Goal: Transaction & Acquisition: Obtain resource

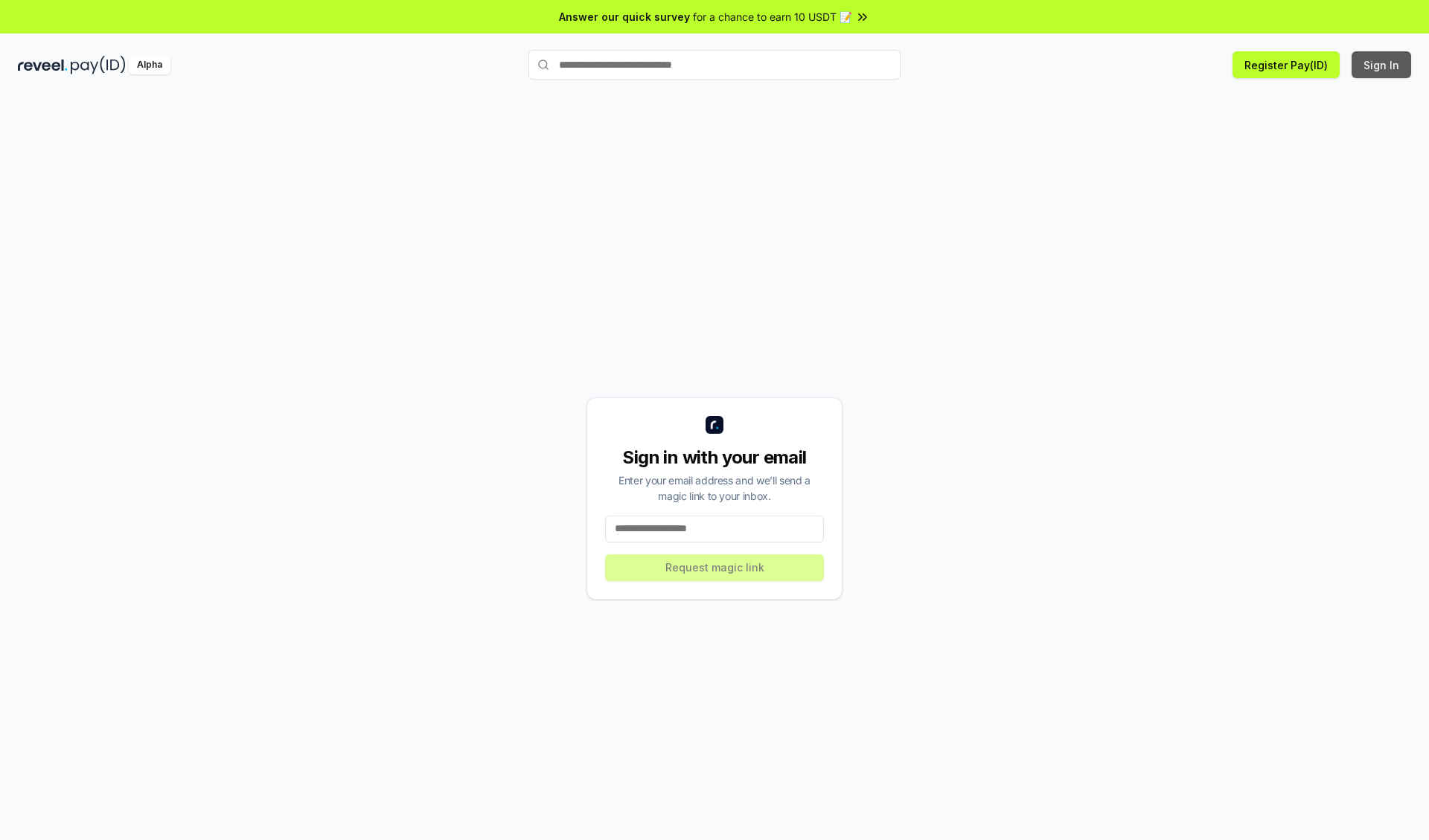
click at [1382, 65] on button "Sign In" at bounding box center [1380, 65] width 59 height 27
type input "**********"
click at [714, 567] on button "Request magic link" at bounding box center [714, 568] width 219 height 27
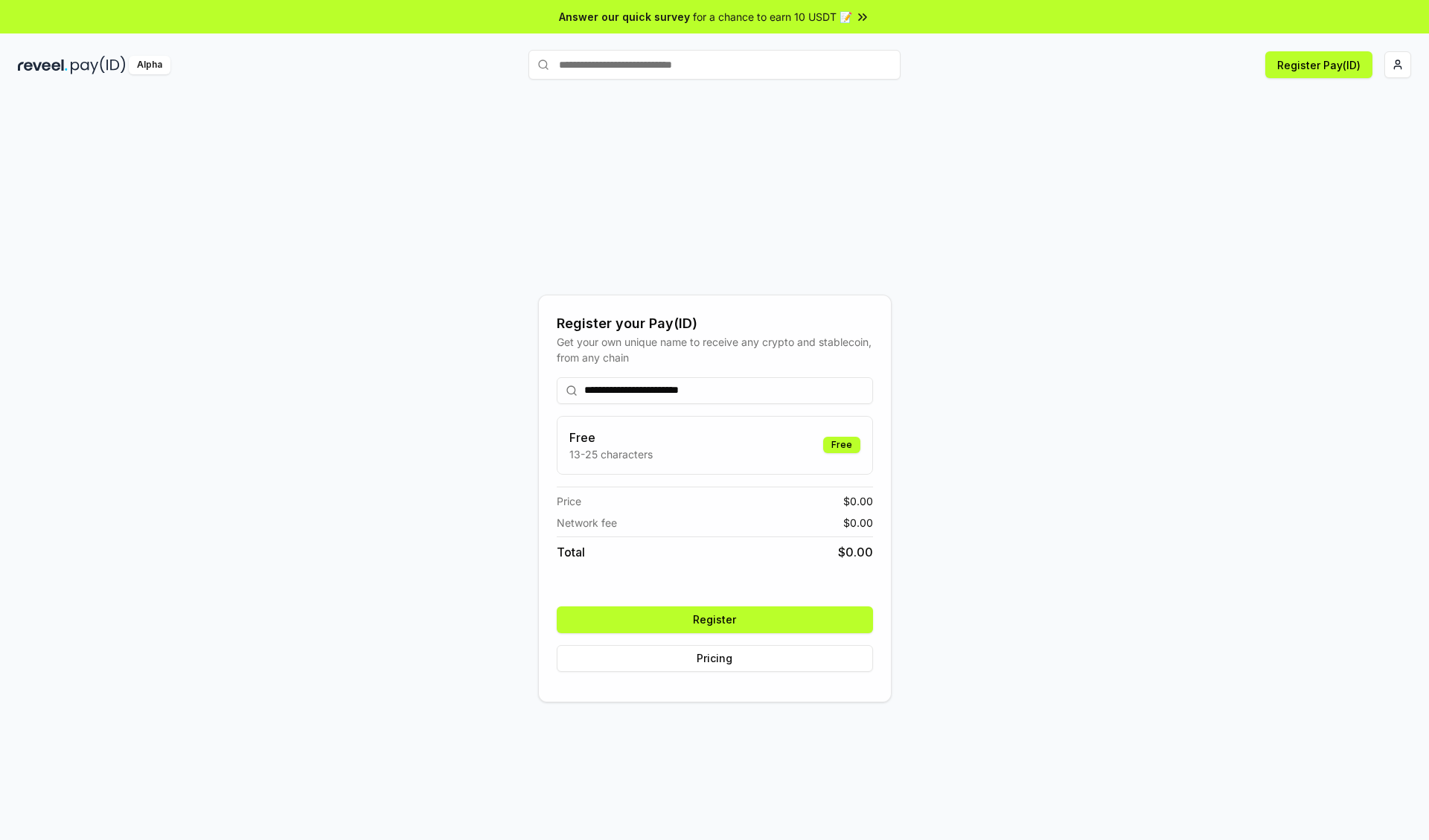
click at [714, 619] on button "Register" at bounding box center [714, 620] width 316 height 27
